Goal: Transaction & Acquisition: Purchase product/service

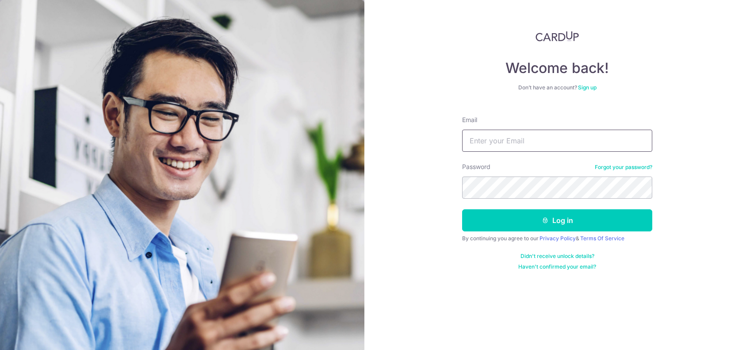
type input "ode.wataru2@gmail.com"
click at [481, 201] on form "Email ode.wataru2@gmail.com Password Forgot your password? Log in By continuing…" at bounding box center [557, 189] width 190 height 161
click at [462, 209] on button "Log in" at bounding box center [557, 220] width 190 height 22
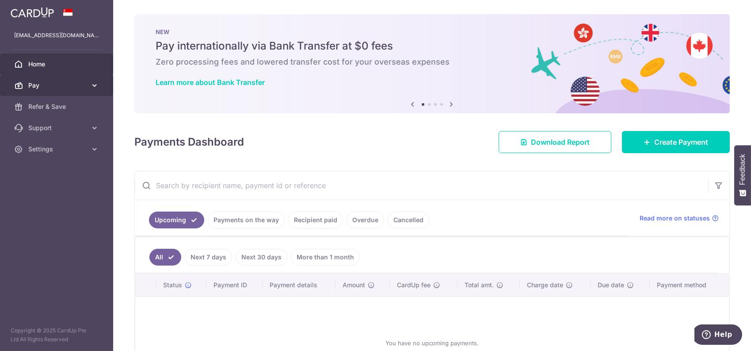
click at [69, 82] on span "Pay" at bounding box center [57, 85] width 58 height 9
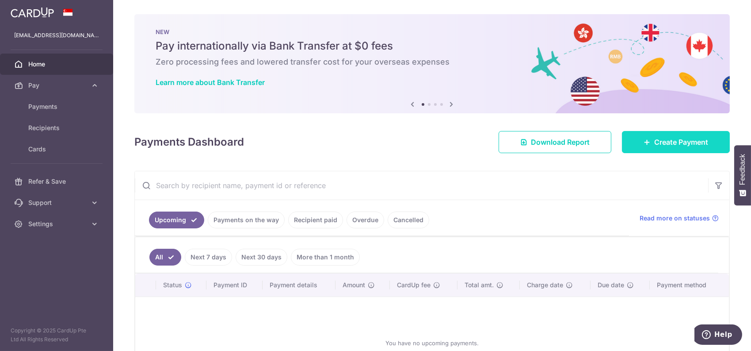
click at [665, 141] on span "Create Payment" at bounding box center [681, 142] width 54 height 11
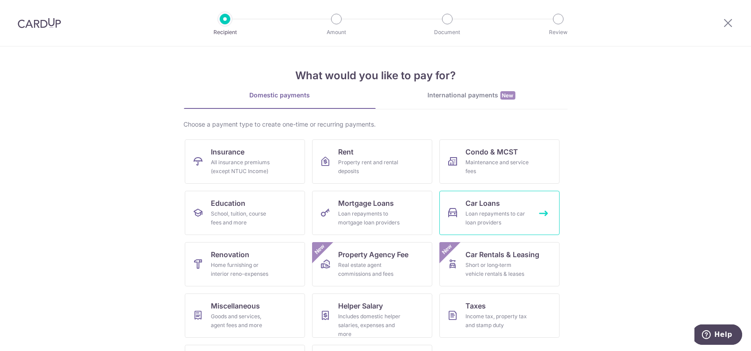
click at [469, 206] on span "Car Loans" at bounding box center [483, 203] width 34 height 11
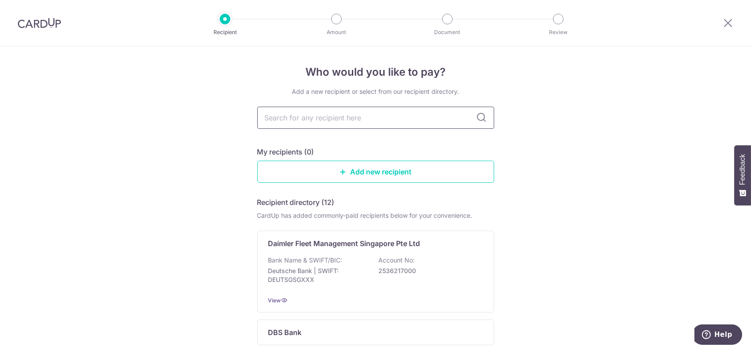
click at [308, 114] on input "text" at bounding box center [375, 118] width 237 height 22
click at [467, 114] on input "text" at bounding box center [375, 118] width 237 height 22
click at [313, 115] on input "text" at bounding box center [375, 118] width 237 height 22
type input "hong leong"
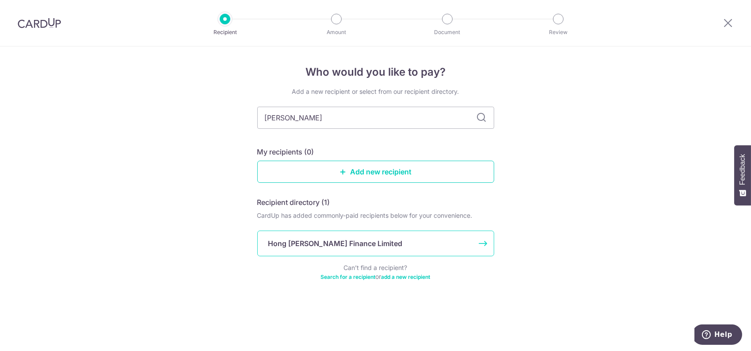
click at [341, 246] on p "Hong Leong Finance Limited" at bounding box center [335, 243] width 134 height 11
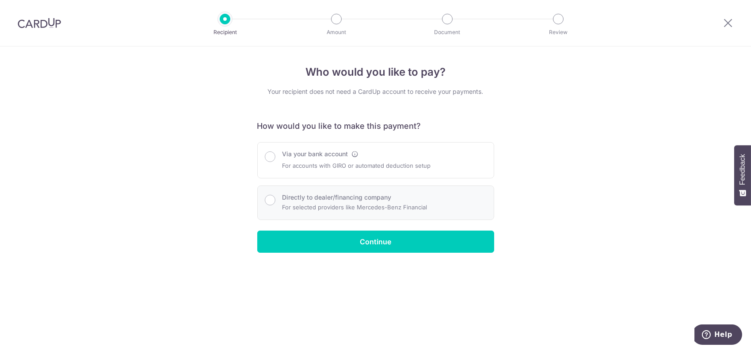
click at [302, 203] on p "For selected providers like Mercedes-Benz Financial" at bounding box center [354, 207] width 145 height 11
radio input "true"
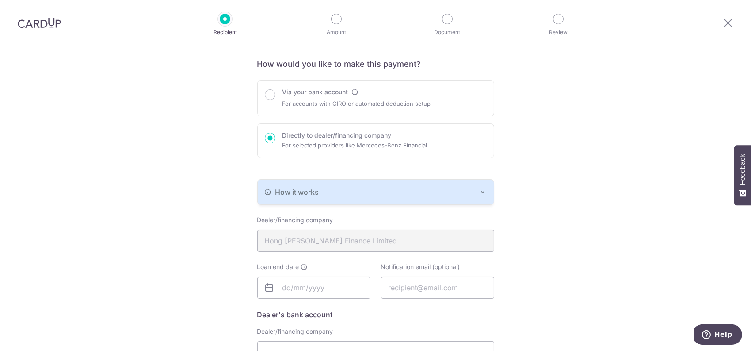
scroll to position [88, 0]
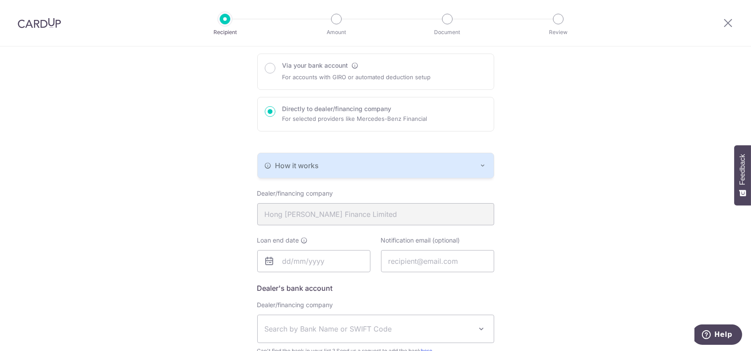
click at [340, 159] on button "How it works" at bounding box center [376, 165] width 236 height 25
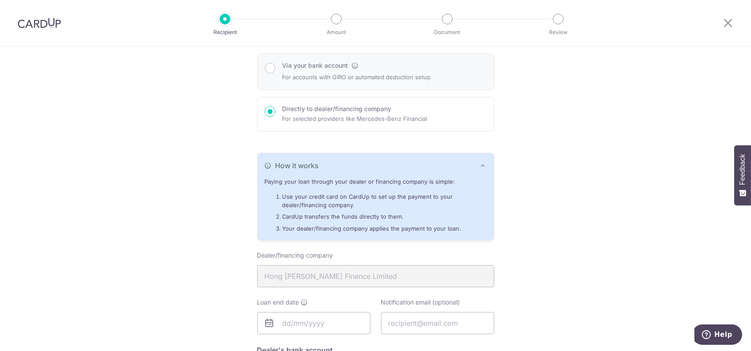
click at [297, 77] on p "For accounts with GIRO or automated deduction setup" at bounding box center [356, 77] width 149 height 11
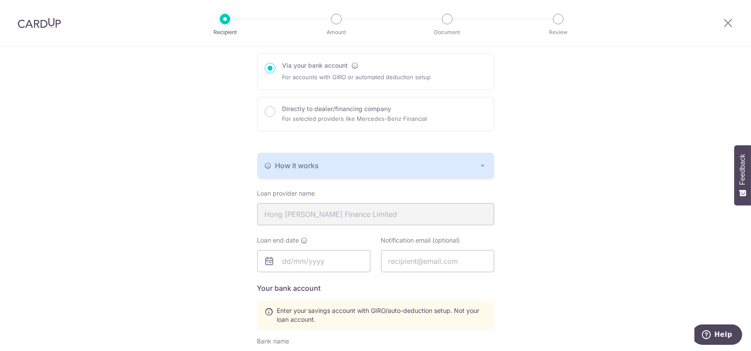
click at [321, 168] on div "How it works" at bounding box center [376, 165] width 222 height 11
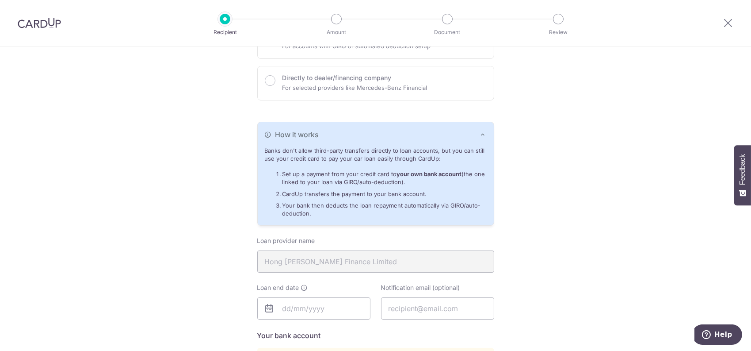
scroll to position [0, 0]
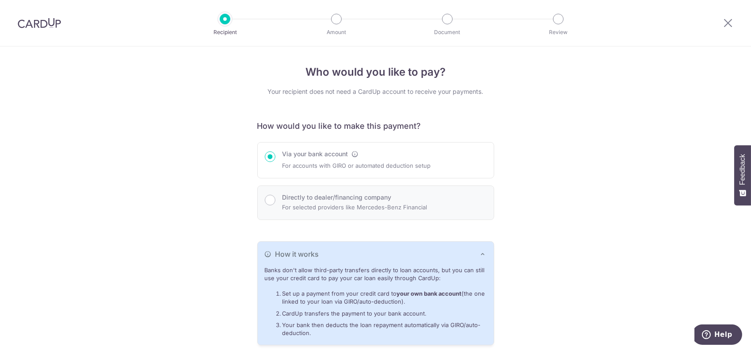
click at [334, 204] on p "For selected providers like Mercedes-Benz Financial" at bounding box center [354, 207] width 145 height 11
radio input "false"
radio input "true"
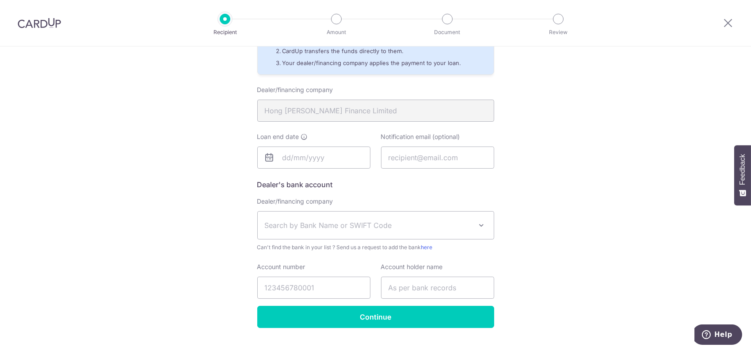
scroll to position [271, 0]
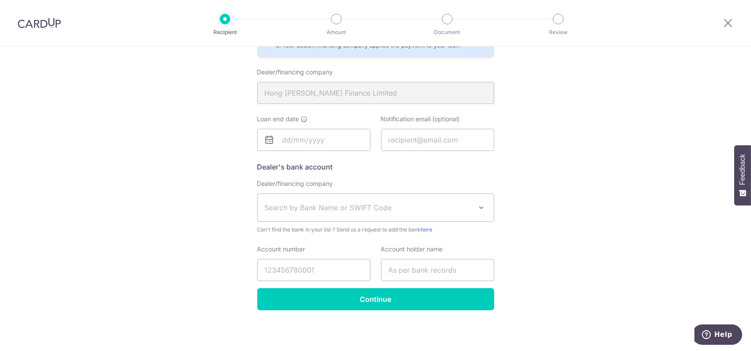
click at [323, 200] on span "Search by Bank Name or SWIFT Code" at bounding box center [376, 207] width 236 height 27
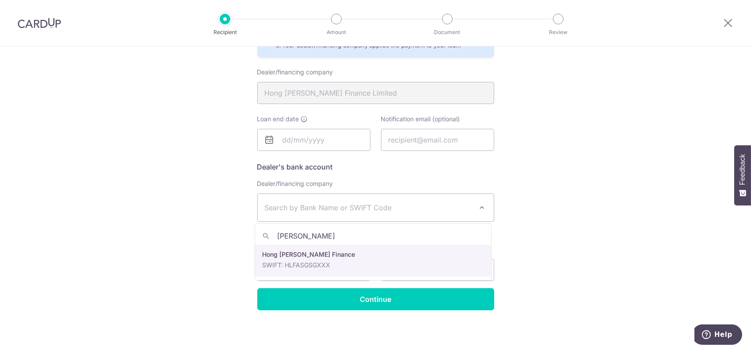
type input "hong le"
select select "23671"
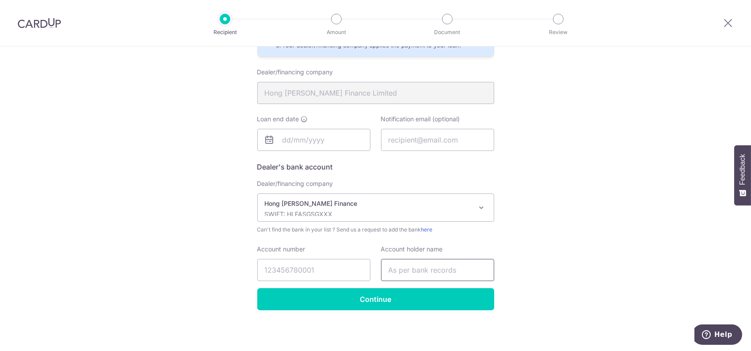
drag, startPoint x: 394, startPoint y: 262, endPoint x: 396, endPoint y: 268, distance: 7.0
click at [394, 262] on input "text" at bounding box center [437, 270] width 113 height 22
click at [210, 250] on div "Who would you like to pay? Your recipient does not need a CardUp account to rec…" at bounding box center [375, 63] width 751 height 576
click at [283, 267] on input "Account number" at bounding box center [313, 270] width 113 height 22
click at [199, 248] on div "Who would you like to pay? Your recipient does not need a CardUp account to rec…" at bounding box center [375, 63] width 751 height 576
